Goal: Information Seeking & Learning: Learn about a topic

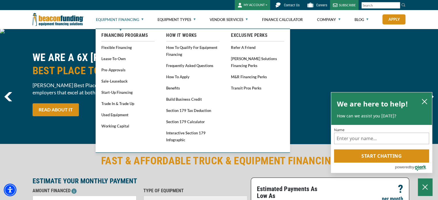
click at [129, 20] on link "Equipment Financing" at bounding box center [120, 19] width 48 height 18
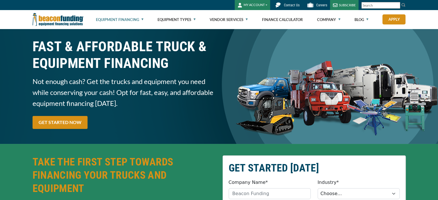
click at [129, 20] on link "Equipment Financing" at bounding box center [120, 19] width 48 height 18
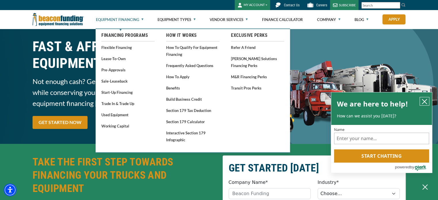
click at [424, 101] on icon "close chatbox" at bounding box center [424, 101] width 5 height 5
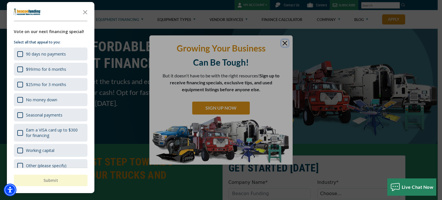
click at [285, 42] on div at bounding box center [221, 100] width 442 height 200
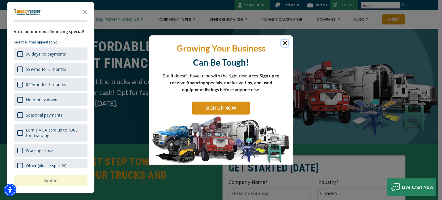
click at [284, 41] on button "Close" at bounding box center [285, 43] width 7 height 7
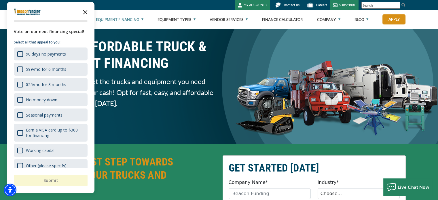
click at [86, 10] on icon "Close the survey" at bounding box center [85, 12] width 12 height 12
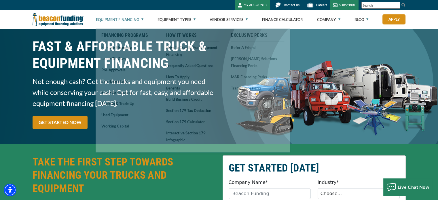
click at [141, 19] on link "Equipment Financing" at bounding box center [120, 19] width 48 height 18
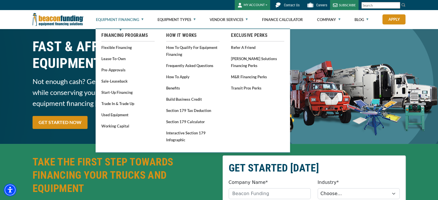
click at [139, 19] on link "Equipment Financing" at bounding box center [120, 19] width 48 height 18
